Goal: Task Accomplishment & Management: Manage account settings

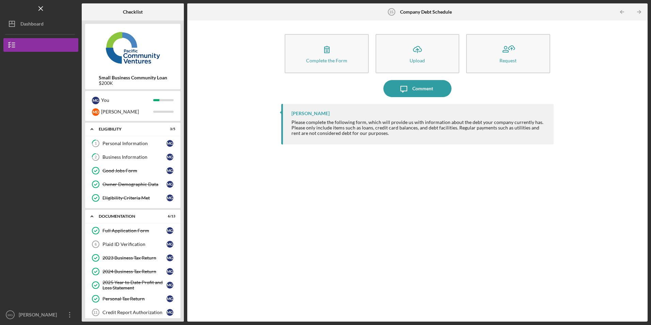
scroll to position [120, 0]
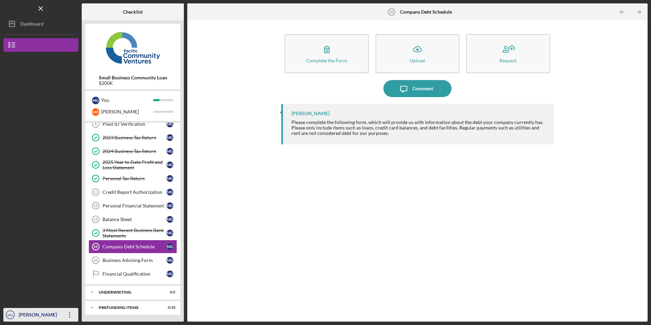
click at [67, 311] on icon "Icon/Overflow" at bounding box center [69, 314] width 17 height 17
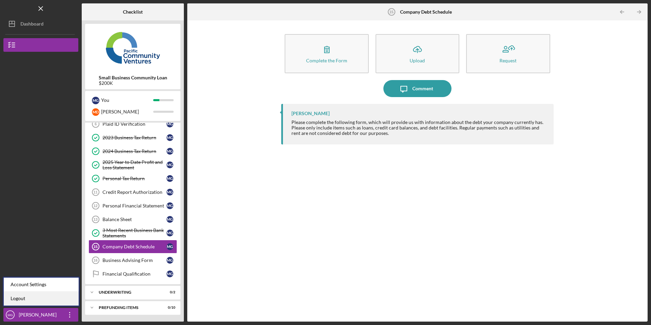
click at [59, 295] on link "Logout" at bounding box center [41, 298] width 75 height 14
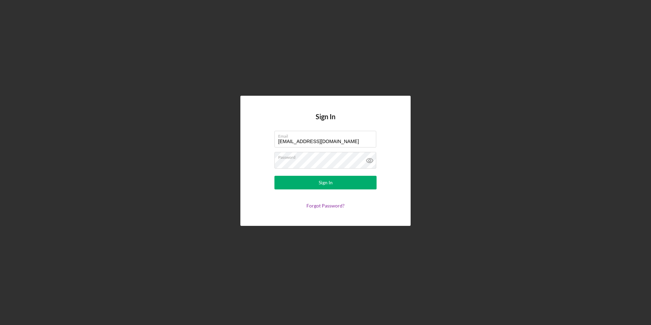
drag, startPoint x: 335, startPoint y: 142, endPoint x: 241, endPoint y: 141, distance: 94.3
click at [241, 141] on div "Sign In Email [EMAIL_ADDRESS][DOMAIN_NAME] Password Sign In Forgot Password?" at bounding box center [325, 161] width 170 height 130
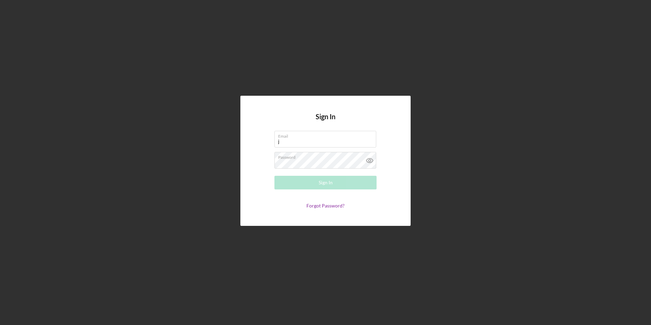
type input "j"
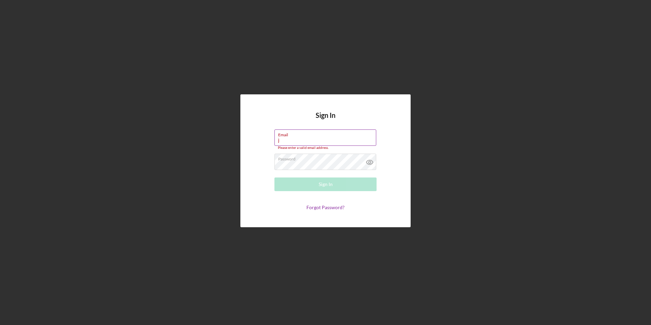
drag, startPoint x: 282, startPoint y: 140, endPoint x: 283, endPoint y: 144, distance: 3.4
click at [283, 140] on input "j" at bounding box center [325, 137] width 102 height 16
type input "[EMAIL_ADDRESS][DOMAIN_NAME]"
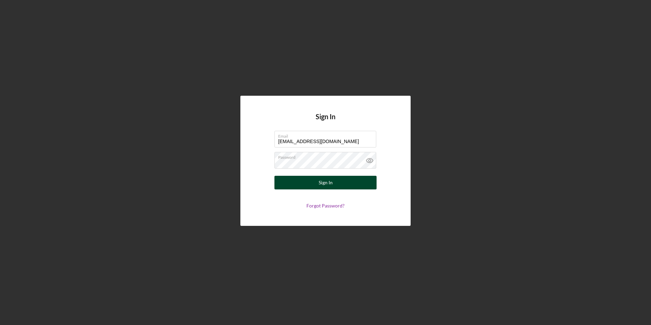
click at [301, 186] on button "Sign In" at bounding box center [325, 183] width 102 height 14
